Goal: Communication & Community: Ask a question

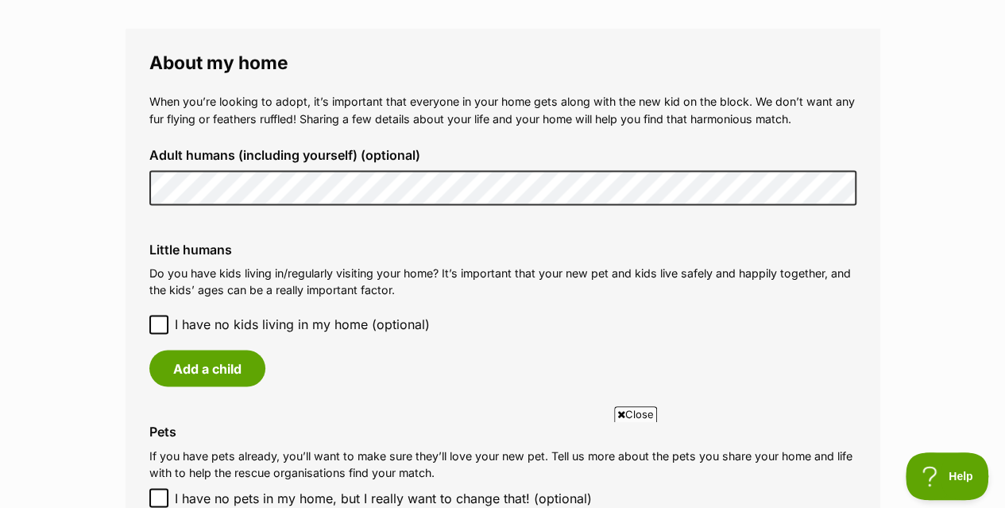
scroll to position [1238, 0]
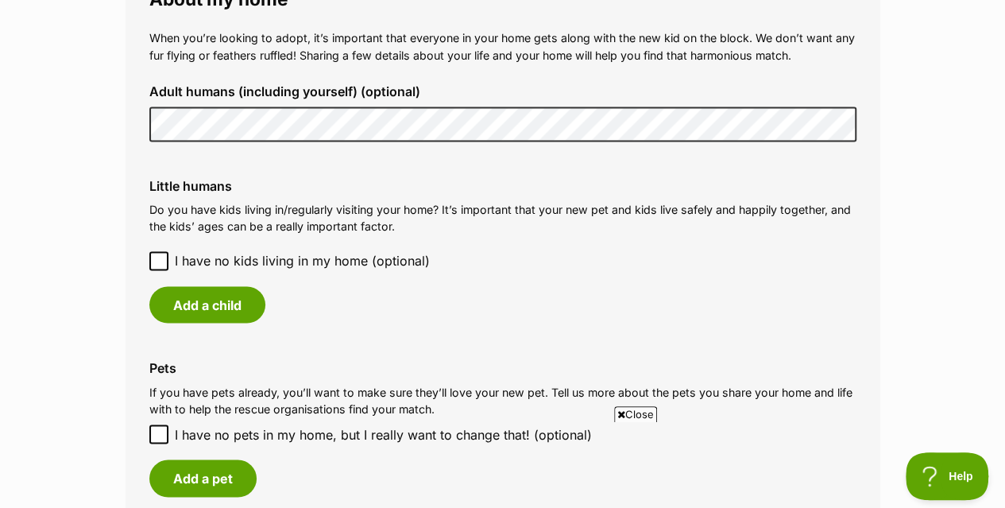
click at [162, 255] on icon at bounding box center [158, 260] width 11 height 11
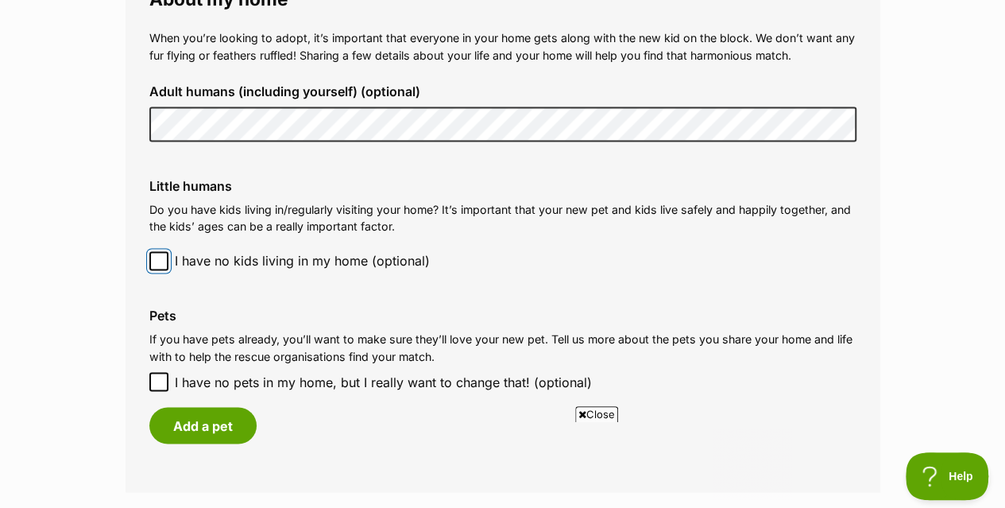
scroll to position [0, 0]
click at [157, 376] on icon at bounding box center [158, 381] width 11 height 11
click at [157, 372] on input "I have no pets in my home, but I really want to change that! (optional)" at bounding box center [158, 381] width 19 height 19
checkbox input "true"
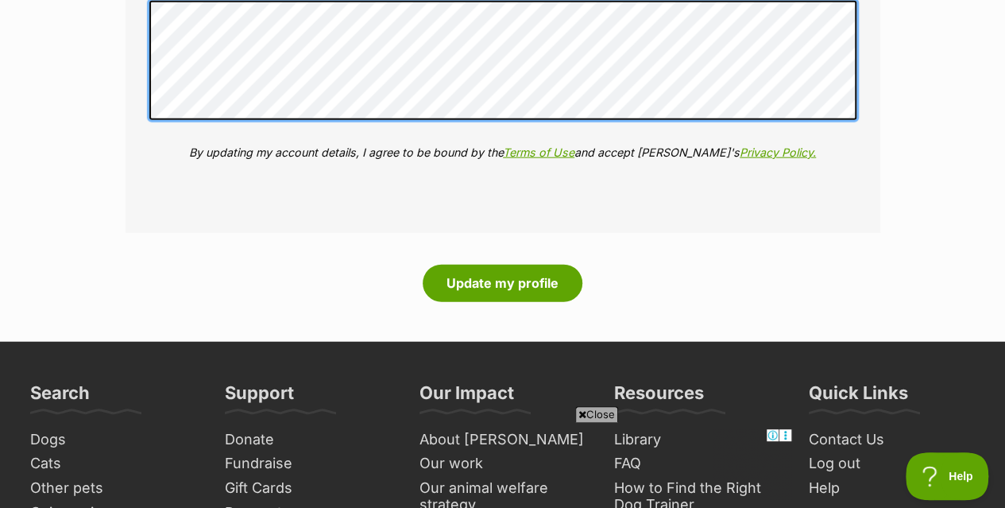
scroll to position [1904, 0]
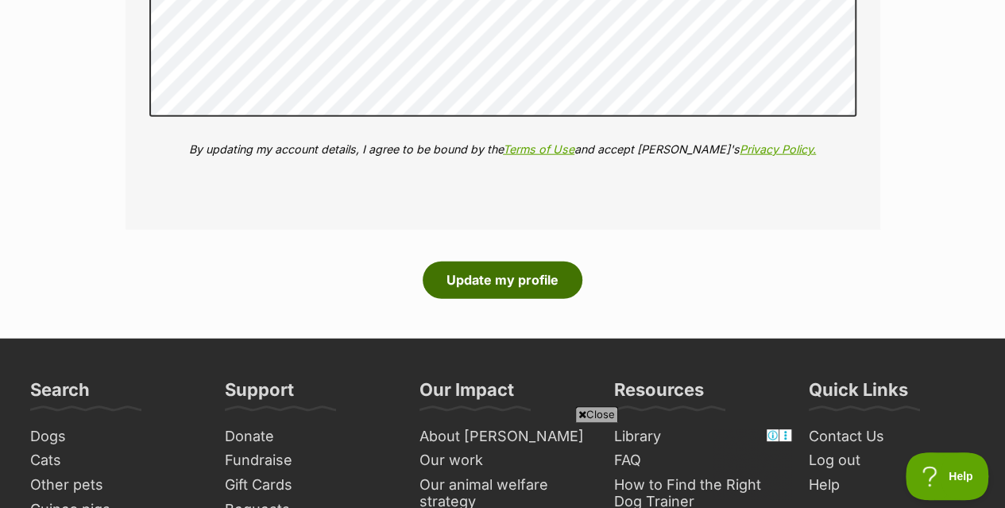
click at [521, 261] on button "Update my profile" at bounding box center [503, 279] width 160 height 37
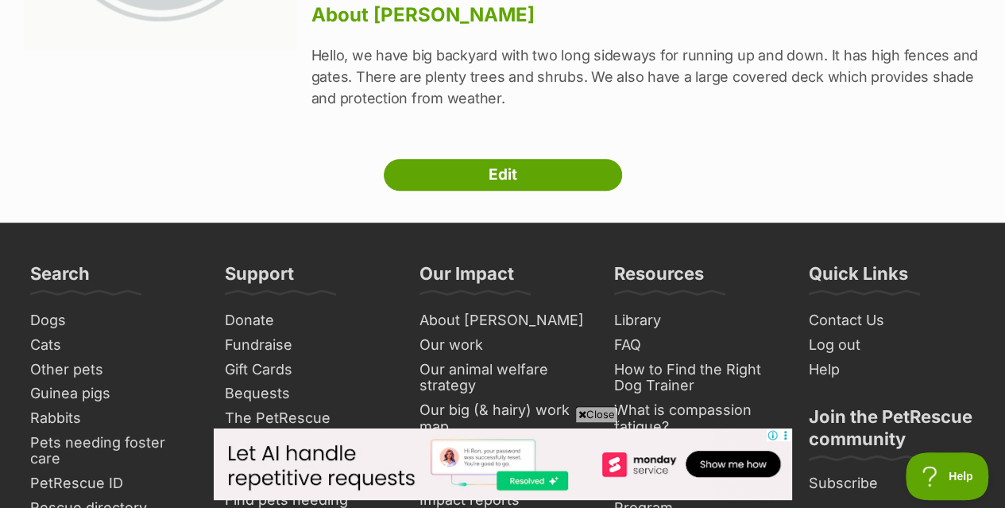
scroll to position [404, 0]
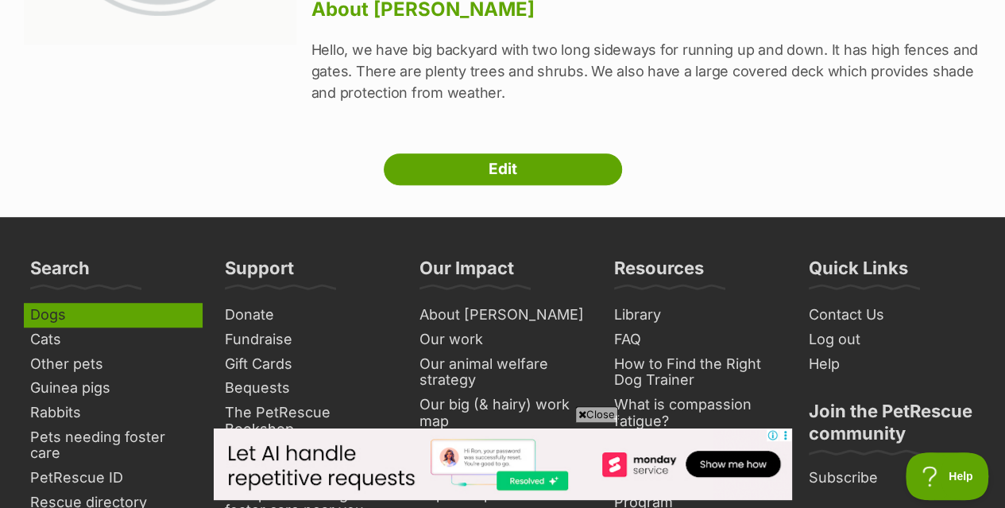
click at [47, 303] on link "Dogs" at bounding box center [113, 315] width 179 height 25
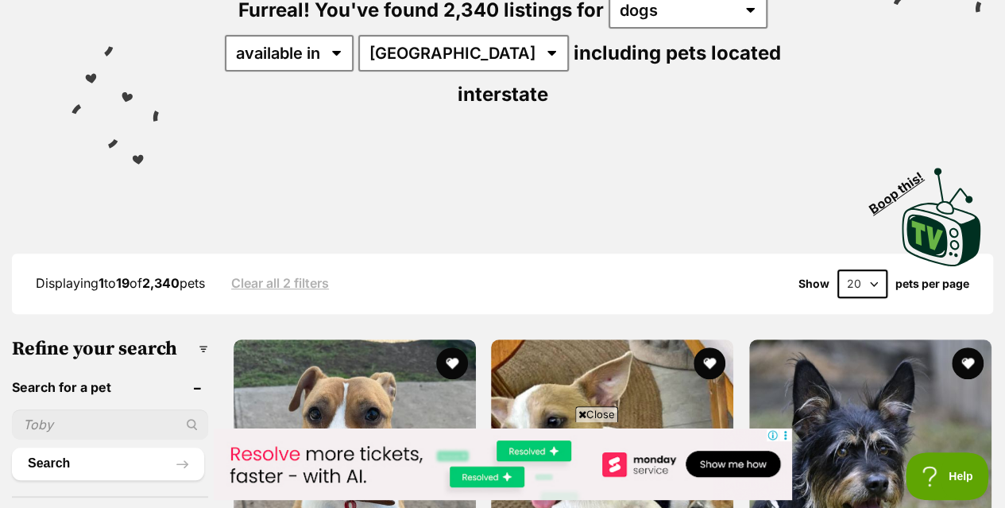
click at [64, 409] on input "text" at bounding box center [110, 424] width 196 height 30
type input "Bear"
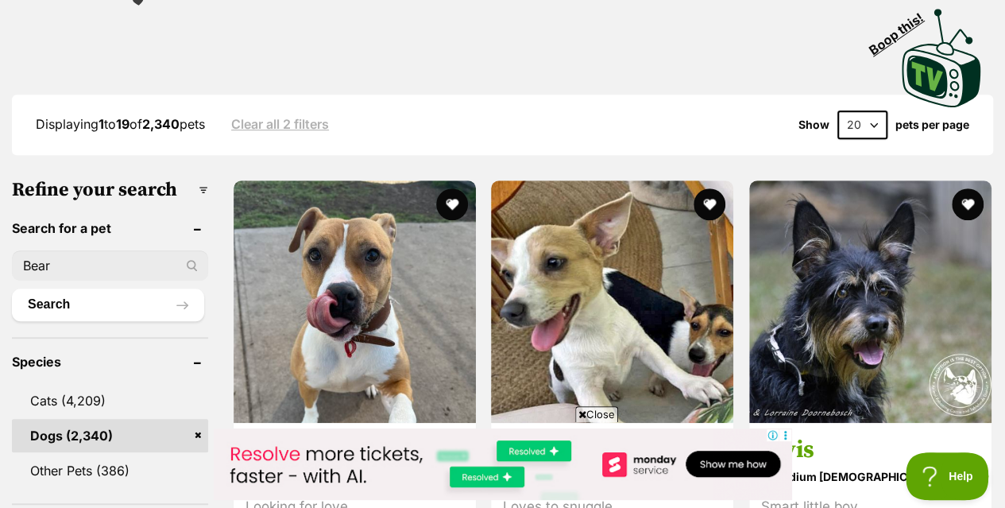
scroll to position [424, 0]
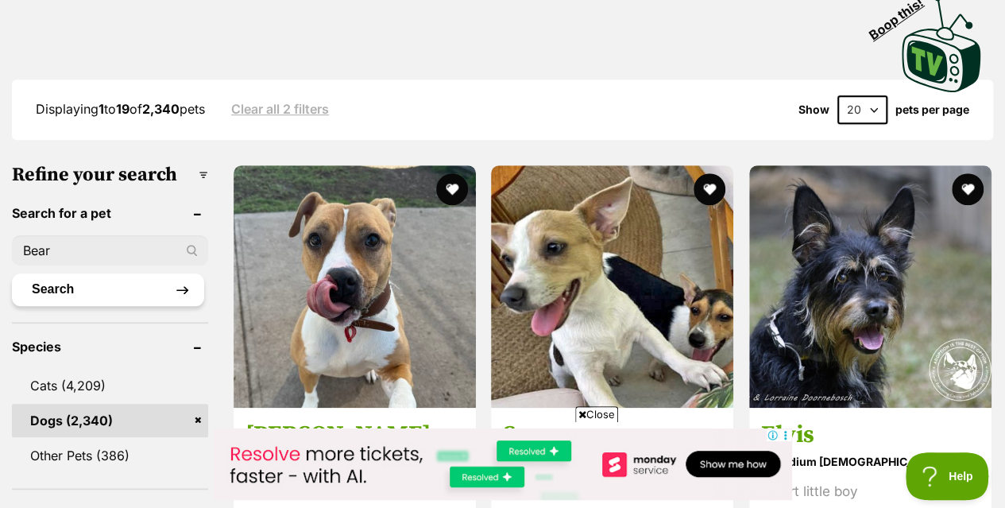
click at [86, 273] on button "Search" at bounding box center [108, 289] width 192 height 32
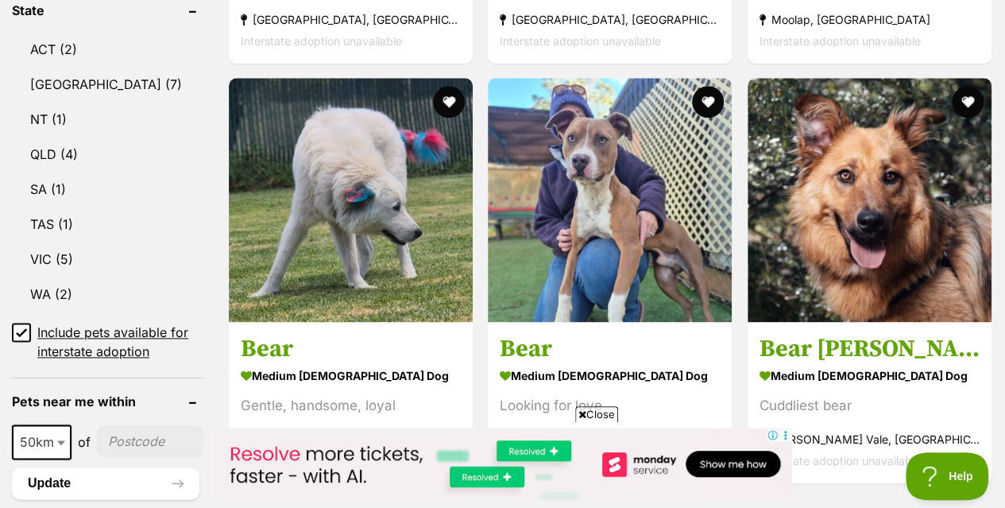
scroll to position [884, 0]
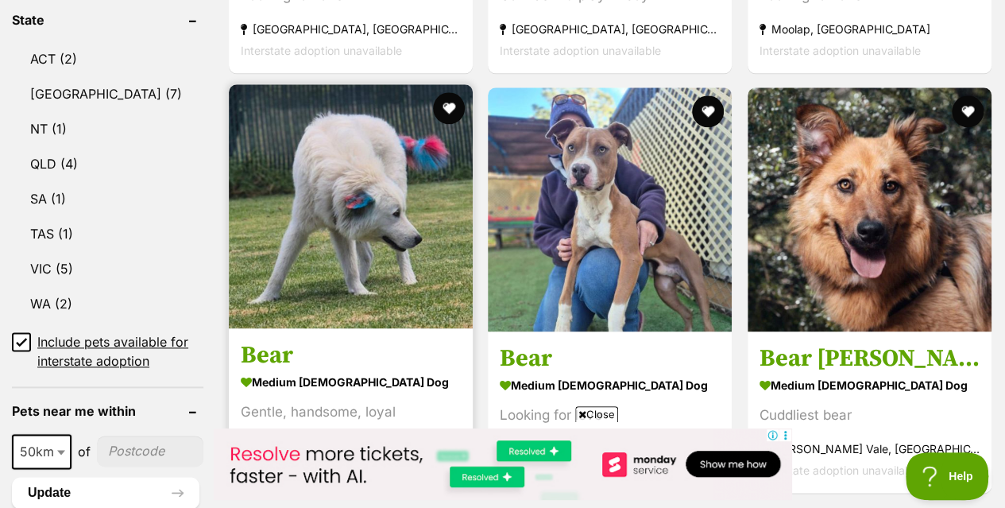
click at [299, 206] on img at bounding box center [351, 206] width 244 height 244
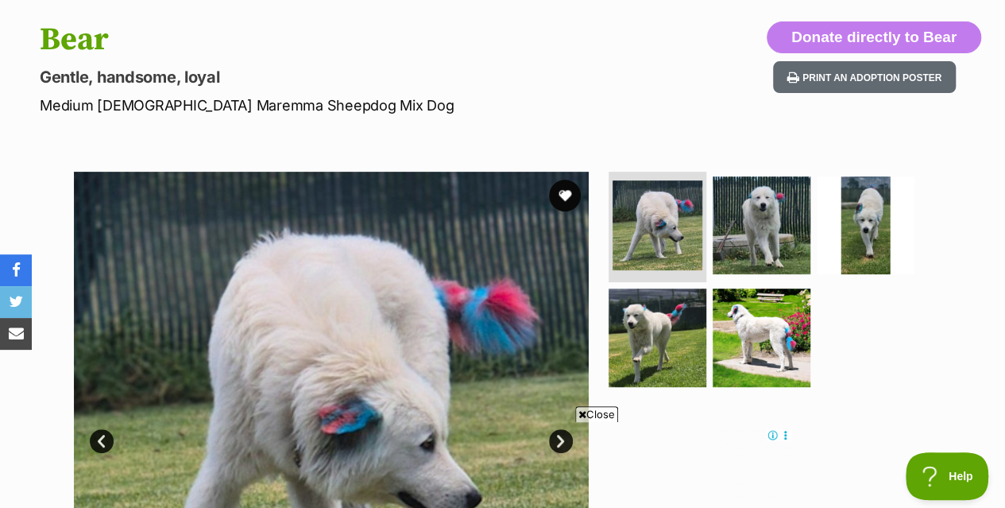
scroll to position [161, 0]
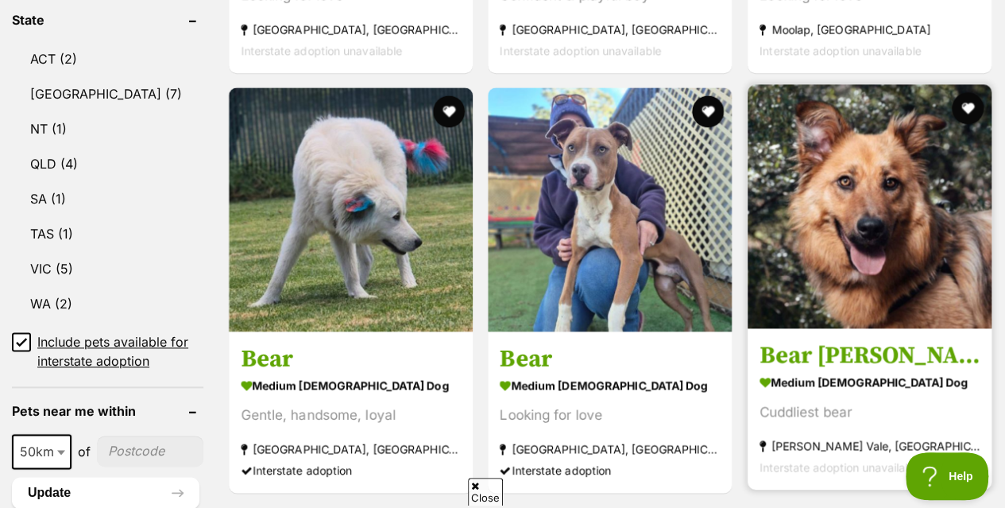
click at [830, 237] on img at bounding box center [870, 206] width 244 height 244
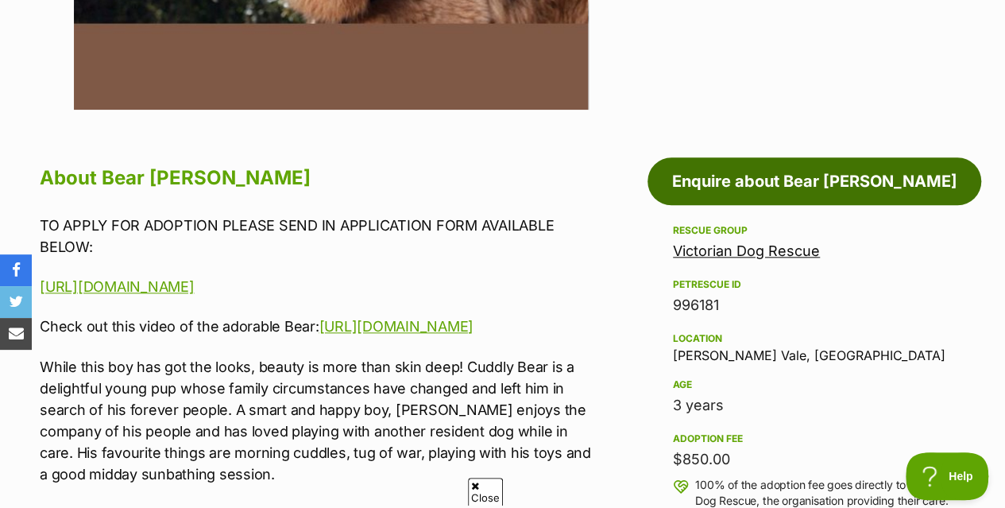
click at [837, 157] on link "Enquire about Bear [PERSON_NAME]" at bounding box center [815, 181] width 334 height 48
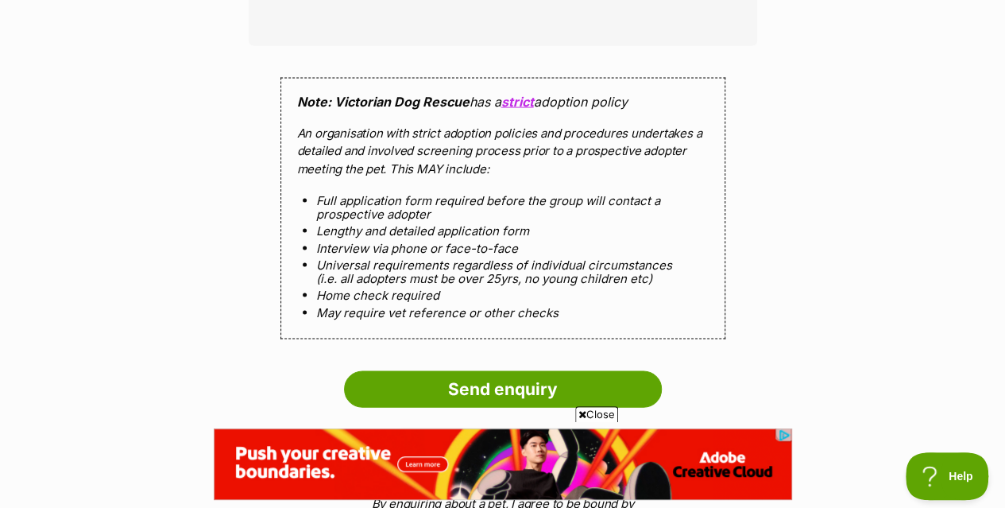
scroll to position [1503, 0]
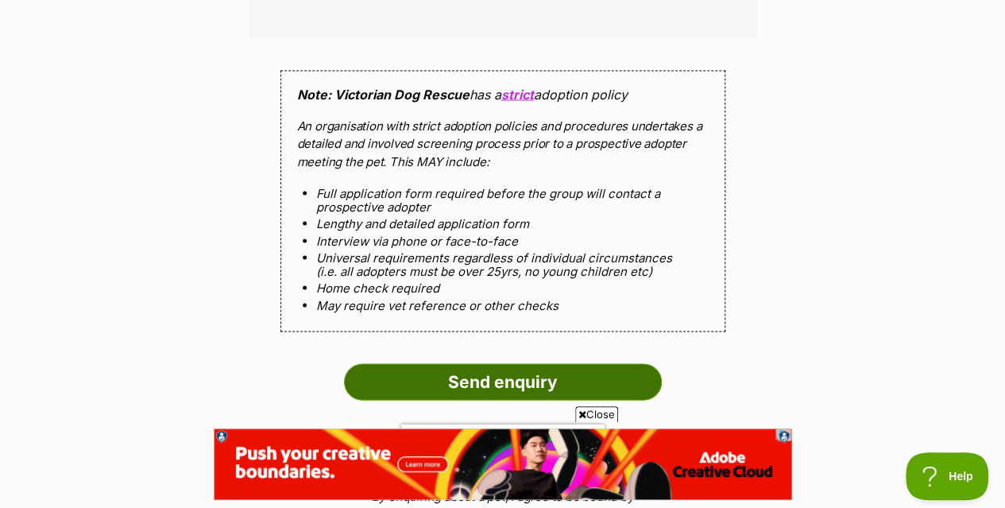
click at [486, 363] on input "Send enquiry" at bounding box center [503, 381] width 318 height 37
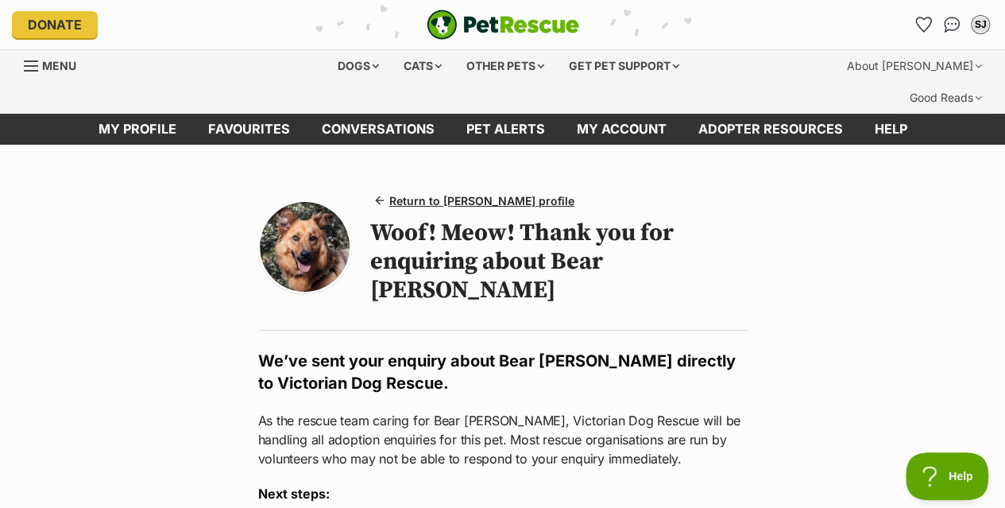
scroll to position [444, 0]
